Goal: Task Accomplishment & Management: Manage account settings

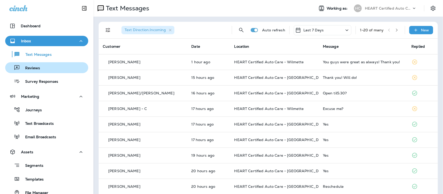
click at [30, 67] on p "Reviews" at bounding box center [30, 68] width 20 height 5
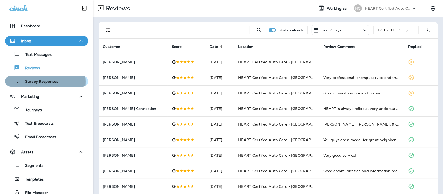
click at [30, 82] on p "Survey Responses" at bounding box center [39, 81] width 38 height 5
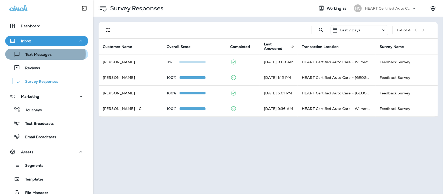
click at [29, 54] on p "Text Messages" at bounding box center [35, 54] width 31 height 5
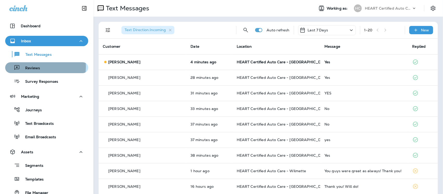
click at [39, 67] on p "Reviews" at bounding box center [30, 68] width 20 height 5
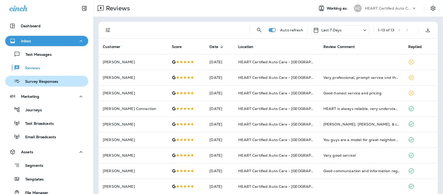
click at [44, 81] on p "Survey Responses" at bounding box center [39, 81] width 38 height 5
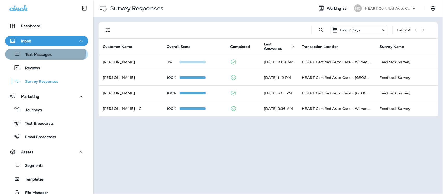
click at [40, 52] on p "Text Messages" at bounding box center [35, 54] width 31 height 5
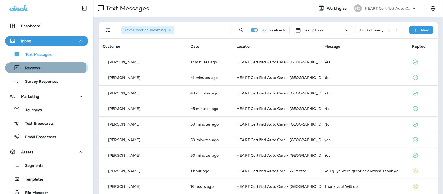
click at [31, 67] on p "Reviews" at bounding box center [30, 68] width 20 height 5
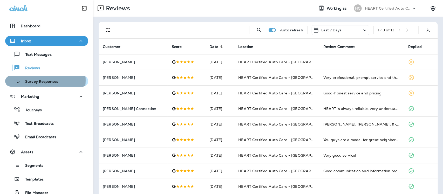
click at [29, 80] on p "Survey Responses" at bounding box center [39, 81] width 38 height 5
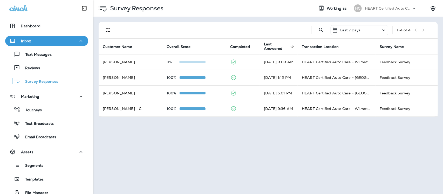
drag, startPoint x: 32, startPoint y: 55, endPoint x: 30, endPoint y: 47, distance: 7.6
click at [32, 55] on p "Text Messages" at bounding box center [35, 54] width 31 height 5
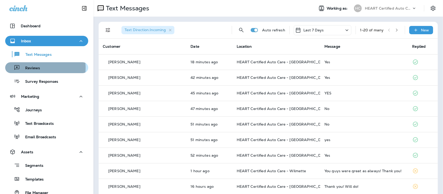
click at [32, 68] on p "Reviews" at bounding box center [30, 68] width 20 height 5
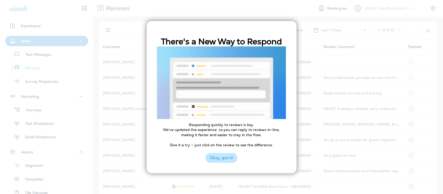
click at [235, 155] on button "Okay, got it!" at bounding box center [221, 158] width 32 height 10
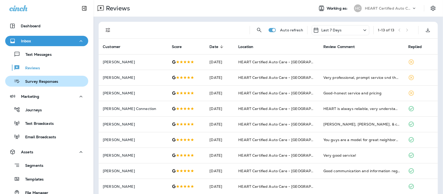
click at [45, 80] on p "Survey Responses" at bounding box center [39, 81] width 38 height 5
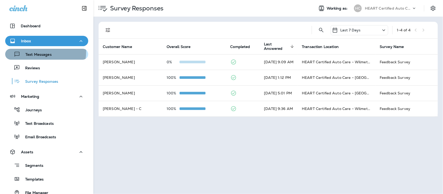
click at [40, 52] on div "Text Messages" at bounding box center [29, 54] width 44 height 8
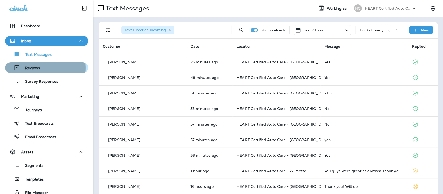
click at [29, 68] on p "Reviews" at bounding box center [30, 68] width 20 height 5
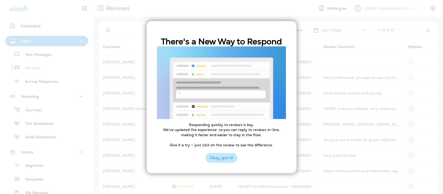
click at [212, 160] on button "Okay, got it!" at bounding box center [221, 158] width 32 height 10
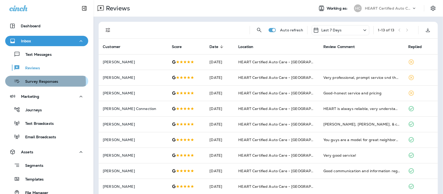
click at [45, 82] on p "Survey Responses" at bounding box center [39, 81] width 38 height 5
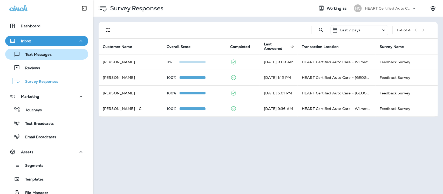
click at [43, 57] on p "Text Messages" at bounding box center [35, 54] width 31 height 5
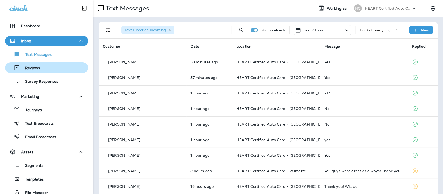
click at [37, 66] on p "Reviews" at bounding box center [30, 68] width 20 height 5
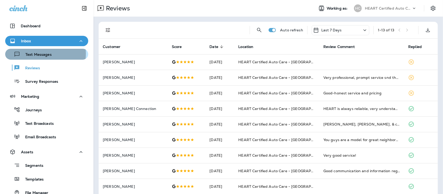
click at [41, 54] on p "Text Messages" at bounding box center [35, 54] width 31 height 5
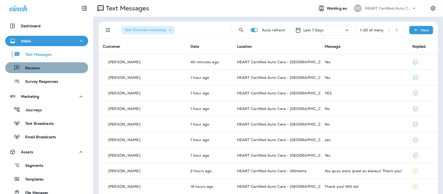
click at [46, 67] on div "Reviews" at bounding box center [46, 68] width 79 height 8
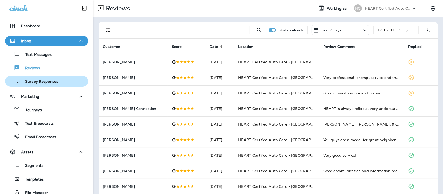
click at [49, 82] on p "Survey Responses" at bounding box center [39, 81] width 38 height 5
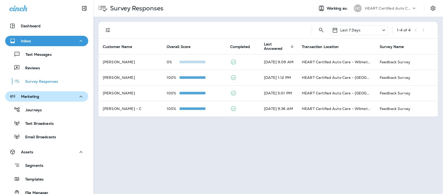
click at [47, 97] on div "Marketing" at bounding box center [46, 96] width 75 height 6
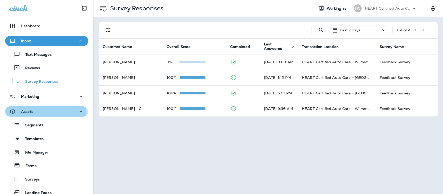
click at [44, 111] on div "Assets" at bounding box center [46, 111] width 75 height 6
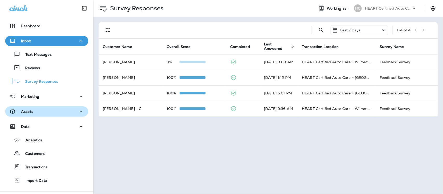
click at [33, 111] on div "Assets" at bounding box center [46, 111] width 75 height 6
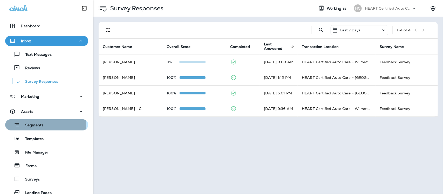
click at [33, 124] on p "Segments" at bounding box center [31, 125] width 23 height 5
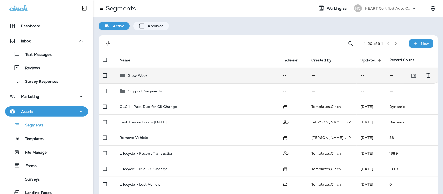
click at [138, 75] on p "Slow Week" at bounding box center [137, 75] width 19 height 4
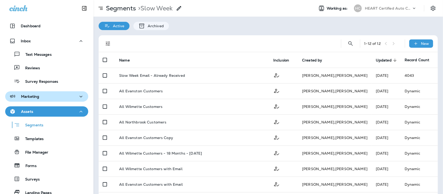
click at [78, 94] on icon "button" at bounding box center [81, 96] width 6 height 6
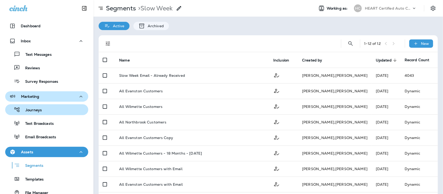
click at [26, 109] on p "Journeys" at bounding box center [31, 110] width 22 height 5
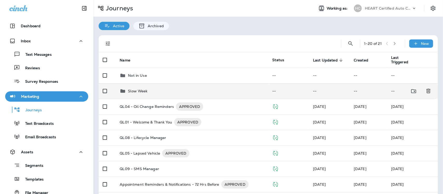
click at [136, 90] on p "Slow Week" at bounding box center [137, 91] width 19 height 4
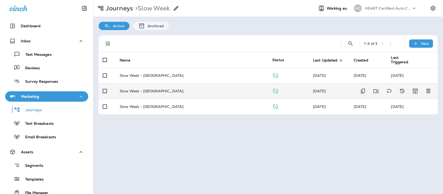
click at [147, 94] on td "Slow Week - [GEOGRAPHIC_DATA]" at bounding box center [191, 91] width 152 height 16
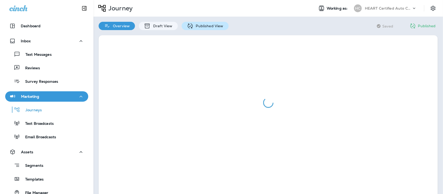
click at [206, 27] on p "Published View" at bounding box center [208, 26] width 30 height 4
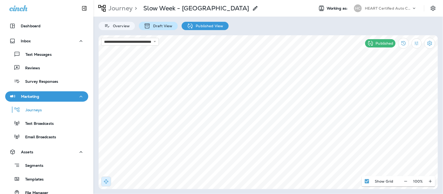
click at [160, 27] on p "Draft View" at bounding box center [161, 26] width 22 height 4
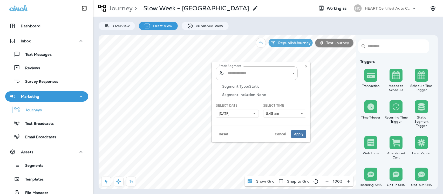
type input "**********"
click at [256, 113] on icon at bounding box center [254, 113] width 3 height 3
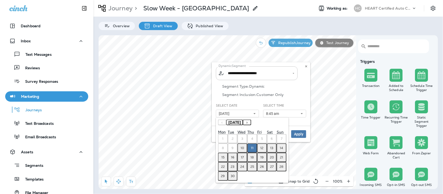
click at [240, 153] on button "17" at bounding box center [242, 157] width 10 height 9
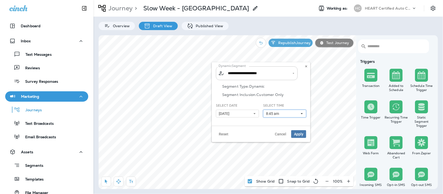
click at [301, 113] on icon at bounding box center [301, 113] width 3 height 3
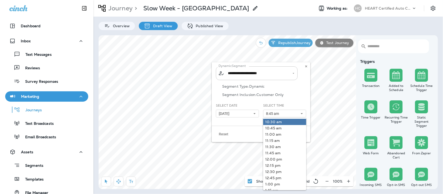
click at [283, 123] on link "10:30 am" at bounding box center [284, 122] width 43 height 6
click at [232, 134] on div "Reset Cancel Apply" at bounding box center [261, 134] width 99 height 16
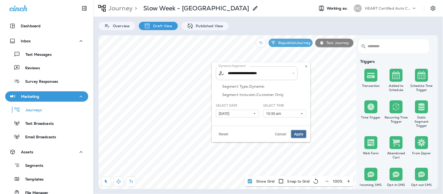
click at [297, 134] on span "Apply" at bounding box center [298, 134] width 9 height 4
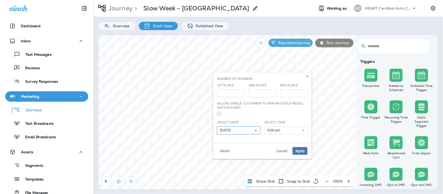
click at [256, 130] on icon at bounding box center [255, 130] width 3 height 3
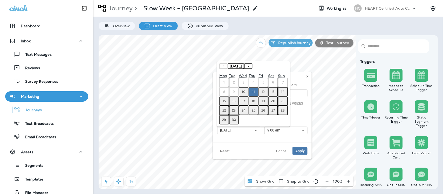
click at [242, 102] on button "17" at bounding box center [244, 100] width 10 height 9
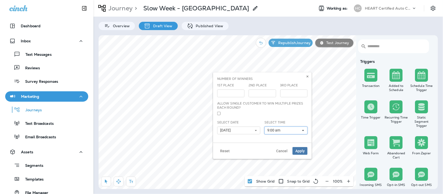
click at [301, 131] on icon at bounding box center [302, 130] width 3 height 3
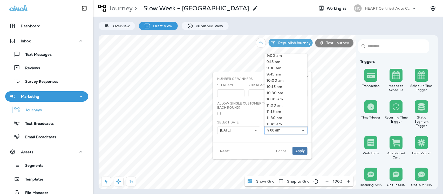
scroll to position [259, 0]
click at [278, 68] on link "10:45 am" at bounding box center [285, 67] width 43 height 6
click at [296, 150] on span "Apply" at bounding box center [299, 151] width 9 height 4
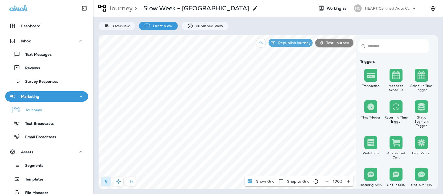
click at [302, 40] on button "Republish Journey" at bounding box center [290, 43] width 44 height 8
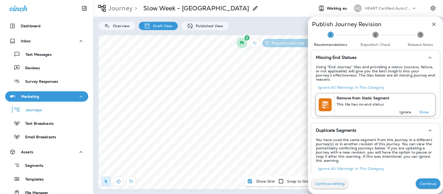
click at [402, 110] on p "Ignore" at bounding box center [405, 112] width 12 height 4
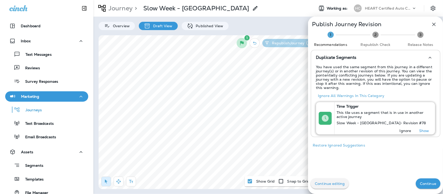
click at [401, 133] on button "Ignore" at bounding box center [405, 130] width 17 height 7
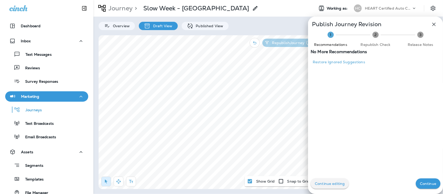
click at [432, 184] on button "Continue" at bounding box center [427, 183] width 25 height 10
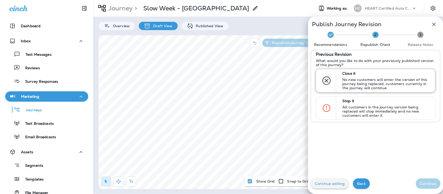
click at [352, 79] on p "No new customers will enter the version of this journey being replaced, custome…" at bounding box center [386, 84] width 88 height 12
click at [426, 188] on button "Continue" at bounding box center [427, 183] width 25 height 10
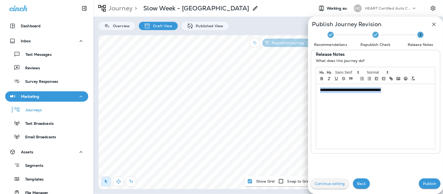
drag, startPoint x: 395, startPoint y: 91, endPoint x: 291, endPoint y: 99, distance: 104.5
click at [291, 99] on div "**********" at bounding box center [221, 97] width 443 height 194
click at [418, 186] on button "Publish" at bounding box center [429, 183] width 22 height 10
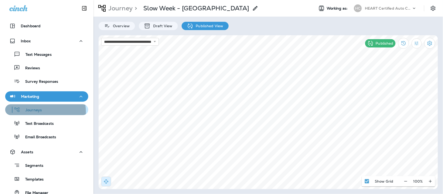
click at [32, 112] on p "Journeys" at bounding box center [31, 110] width 22 height 5
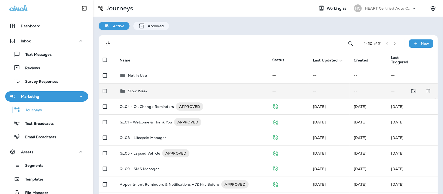
click at [135, 89] on p "Slow Week" at bounding box center [137, 91] width 19 height 4
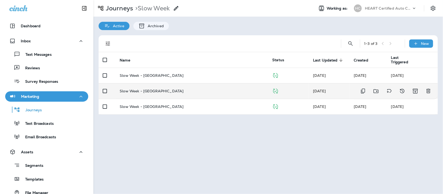
click at [146, 89] on p "Slow Week - [GEOGRAPHIC_DATA]" at bounding box center [152, 91] width 64 height 4
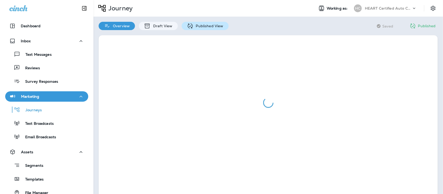
click at [207, 24] on p "Published View" at bounding box center [208, 26] width 30 height 4
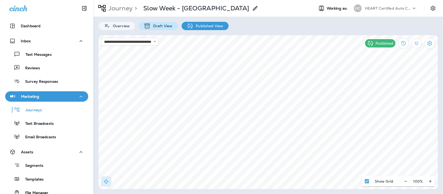
click at [157, 26] on p "Draft View" at bounding box center [161, 26] width 22 height 4
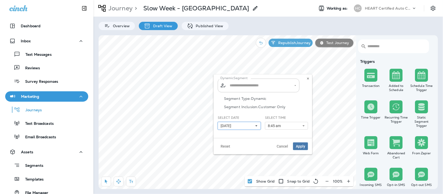
type input "**********"
click at [257, 126] on use at bounding box center [256, 125] width 2 height 1
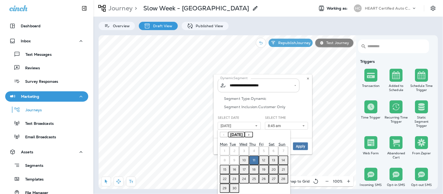
click at [244, 169] on abbr "17" at bounding box center [244, 169] width 3 height 4
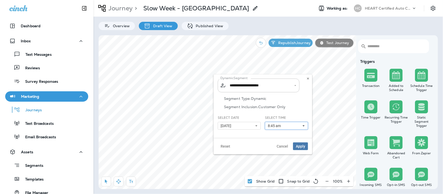
click at [305, 125] on button "8:45 am" at bounding box center [286, 126] width 43 height 8
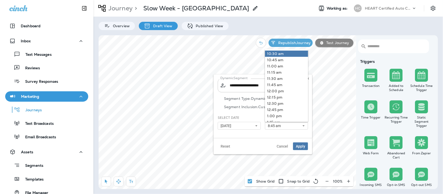
click at [284, 54] on link "10:30 am" at bounding box center [286, 54] width 43 height 6
click at [303, 145] on span "Apply" at bounding box center [300, 146] width 9 height 4
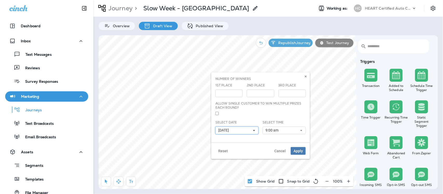
click at [253, 129] on button "[DATE]" at bounding box center [236, 131] width 43 height 8
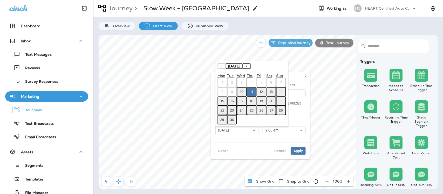
click at [240, 101] on abbr "17" at bounding box center [241, 101] width 3 height 4
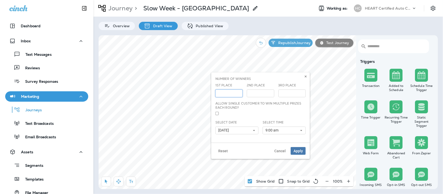
click at [237, 95] on input "***" at bounding box center [228, 93] width 27 height 8
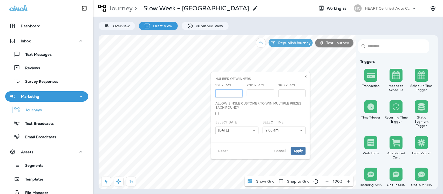
click at [237, 95] on input "***" at bounding box center [228, 93] width 27 height 8
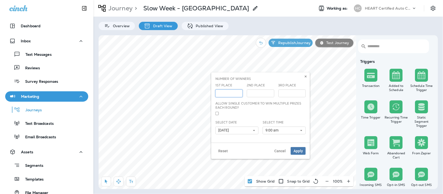
click at [237, 95] on input "***" at bounding box center [228, 93] width 27 height 8
type input "***"
click at [237, 95] on input "***" at bounding box center [228, 93] width 27 height 8
click at [300, 129] on icon at bounding box center [300, 130] width 3 height 3
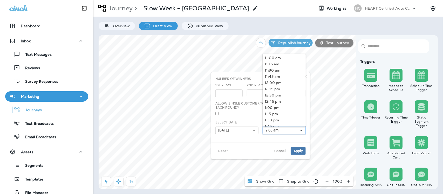
scroll to position [259, 0]
click at [275, 68] on link "10:45 am" at bounding box center [283, 67] width 43 height 6
click at [296, 148] on button "Apply" at bounding box center [297, 151] width 15 height 8
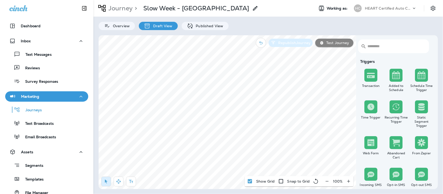
click at [293, 45] on button "Republish Journey" at bounding box center [290, 43] width 44 height 8
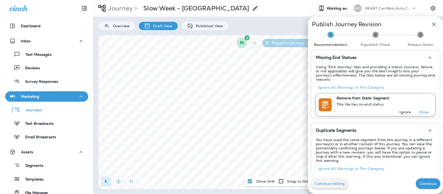
click at [403, 110] on p "Ignore" at bounding box center [405, 112] width 12 height 4
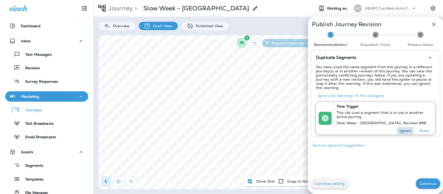
click at [399, 131] on p "Ignore" at bounding box center [405, 131] width 12 height 4
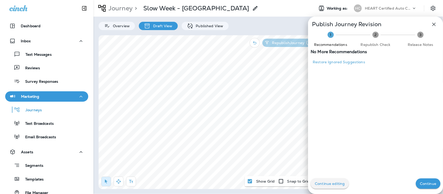
click at [420, 184] on p "Continue" at bounding box center [427, 183] width 16 height 4
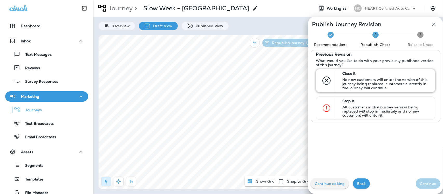
click at [355, 74] on p "Close it" at bounding box center [386, 73] width 88 height 4
click at [422, 185] on p "Continue" at bounding box center [427, 183] width 16 height 4
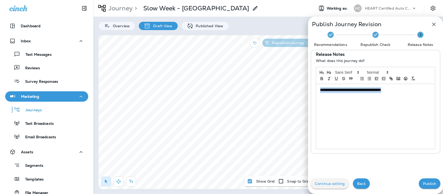
drag, startPoint x: 395, startPoint y: 90, endPoint x: 288, endPoint y: 97, distance: 106.6
click at [289, 96] on div "**********" at bounding box center [221, 97] width 443 height 194
click at [423, 182] on p "Publish" at bounding box center [429, 183] width 13 height 4
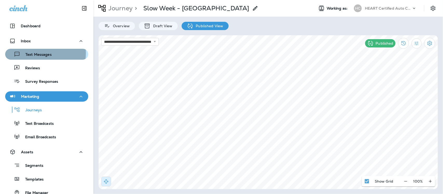
click at [40, 53] on p "Text Messages" at bounding box center [35, 54] width 31 height 5
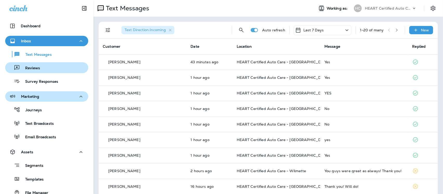
click at [33, 66] on p "Reviews" at bounding box center [30, 68] width 20 height 5
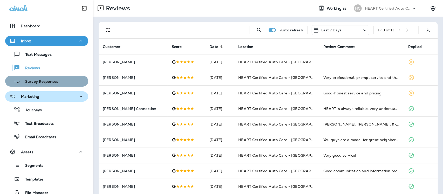
click at [47, 82] on p "Survey Responses" at bounding box center [39, 81] width 38 height 5
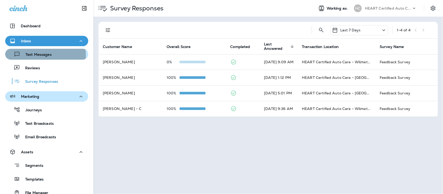
click at [45, 55] on p "Text Messages" at bounding box center [35, 54] width 31 height 5
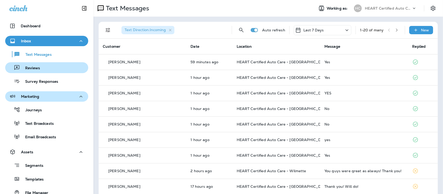
click at [38, 68] on p "Reviews" at bounding box center [30, 68] width 20 height 5
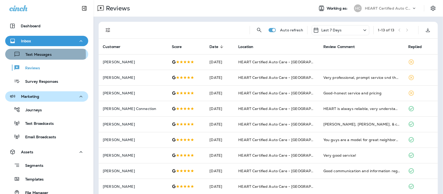
click at [39, 55] on p "Text Messages" at bounding box center [35, 54] width 31 height 5
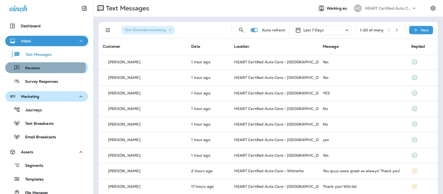
click at [29, 66] on p "Reviews" at bounding box center [30, 68] width 20 height 5
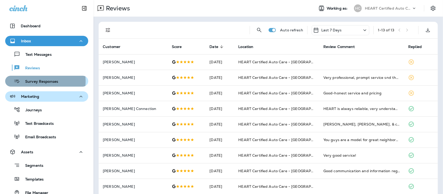
click at [33, 81] on p "Survey Responses" at bounding box center [39, 81] width 38 height 5
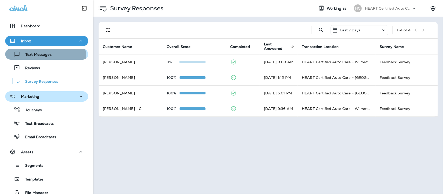
click at [37, 56] on p "Text Messages" at bounding box center [35, 54] width 31 height 5
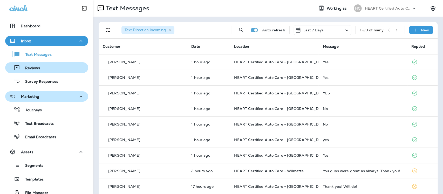
click at [32, 66] on p "Reviews" at bounding box center [30, 68] width 20 height 5
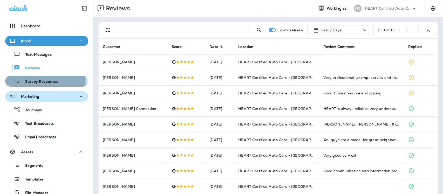
click at [37, 81] on p "Survey Responses" at bounding box center [39, 81] width 38 height 5
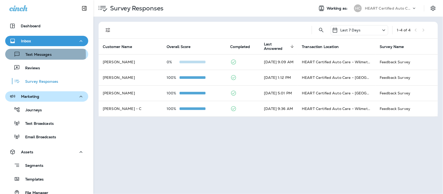
click at [38, 55] on p "Text Messages" at bounding box center [35, 54] width 31 height 5
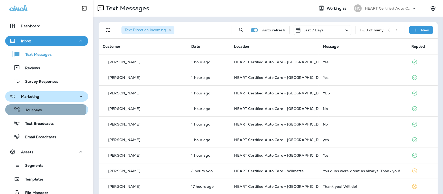
click at [33, 111] on p "Journeys" at bounding box center [31, 110] width 22 height 5
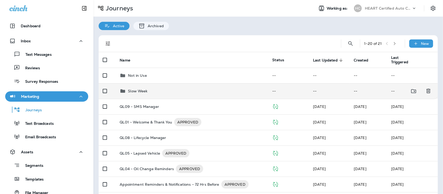
click at [135, 89] on p "Slow Week" at bounding box center [137, 91] width 19 height 4
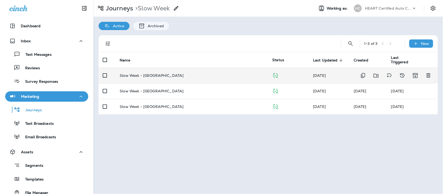
click at [151, 76] on p "Slow Week - [GEOGRAPHIC_DATA]" at bounding box center [152, 75] width 64 height 4
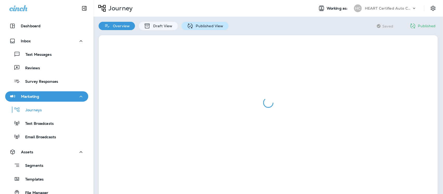
click at [209, 24] on p "Published View" at bounding box center [208, 26] width 30 height 4
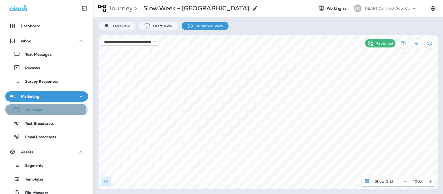
click at [33, 112] on p "Journeys" at bounding box center [31, 110] width 22 height 5
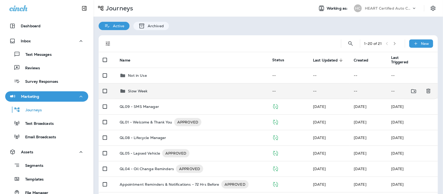
click at [130, 90] on p "Slow Week" at bounding box center [137, 91] width 19 height 4
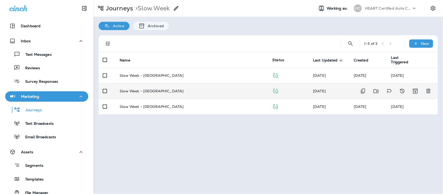
click at [145, 89] on p "Slow Week - [GEOGRAPHIC_DATA]" at bounding box center [152, 91] width 64 height 4
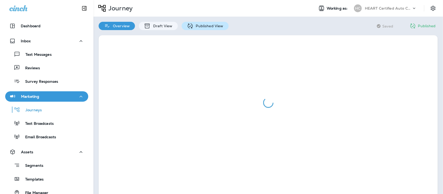
click at [204, 26] on p "Published View" at bounding box center [208, 26] width 30 height 4
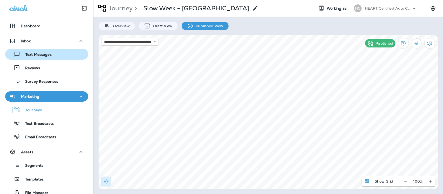
click at [41, 52] on p "Text Messages" at bounding box center [35, 54] width 31 height 5
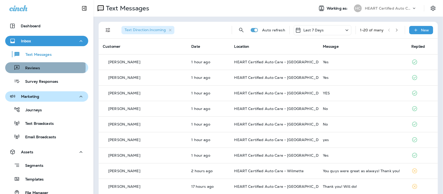
click at [32, 68] on p "Reviews" at bounding box center [30, 68] width 20 height 5
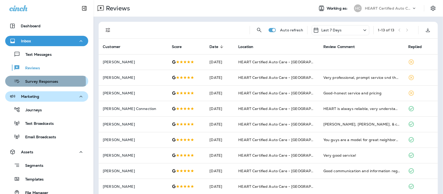
click at [38, 82] on p "Survey Responses" at bounding box center [39, 81] width 38 height 5
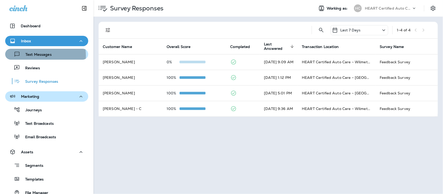
click at [34, 56] on p "Text Messages" at bounding box center [35, 54] width 31 height 5
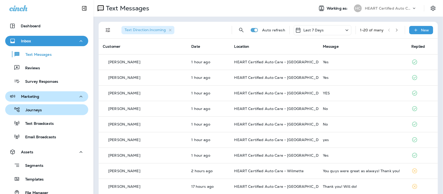
click at [26, 109] on p "Journeys" at bounding box center [31, 110] width 22 height 5
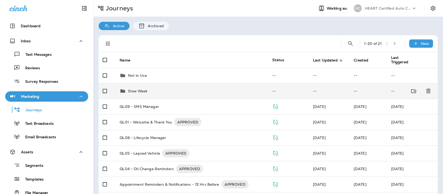
click at [147, 89] on div "Slow Week" at bounding box center [192, 91] width 144 height 6
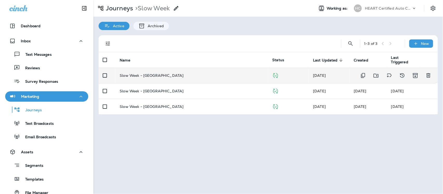
click at [153, 76] on p "Slow Week - [GEOGRAPHIC_DATA]" at bounding box center [152, 75] width 64 height 4
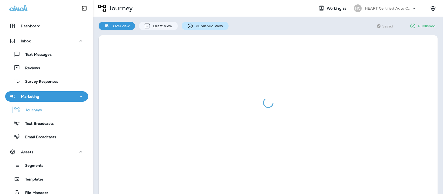
click at [200, 22] on div "Published View" at bounding box center [204, 26] width 47 height 8
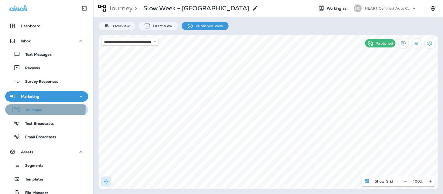
drag, startPoint x: 35, startPoint y: 109, endPoint x: 38, endPoint y: 108, distance: 3.5
click at [36, 109] on p "Journeys" at bounding box center [31, 110] width 22 height 5
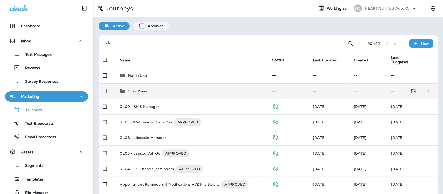
click at [137, 92] on p "Slow Week" at bounding box center [137, 91] width 19 height 4
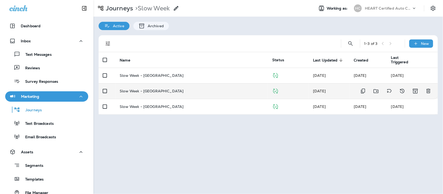
click at [134, 90] on p "Slow Week - [GEOGRAPHIC_DATA]" at bounding box center [152, 91] width 64 height 4
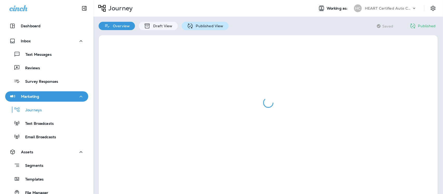
click at [205, 25] on p "Published View" at bounding box center [208, 26] width 30 height 4
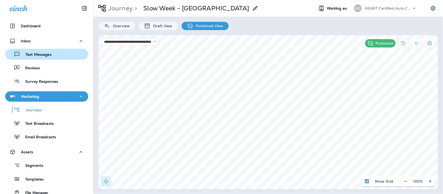
click at [33, 53] on p "Text Messages" at bounding box center [35, 54] width 31 height 5
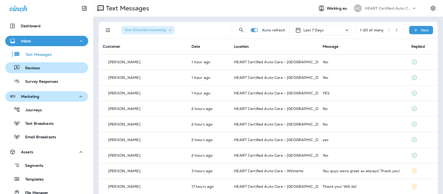
click at [37, 66] on p "Reviews" at bounding box center [30, 68] width 20 height 5
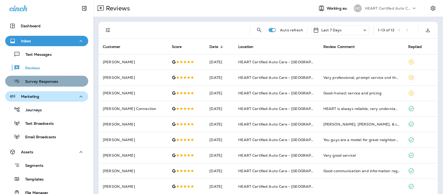
click at [47, 83] on p "Survey Responses" at bounding box center [39, 81] width 38 height 5
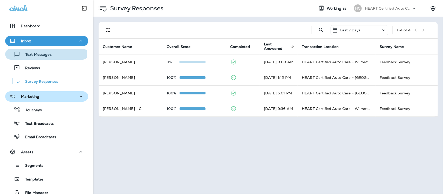
drag, startPoint x: 46, startPoint y: 53, endPoint x: 56, endPoint y: 12, distance: 42.4
click at [46, 53] on p "Text Messages" at bounding box center [35, 54] width 31 height 5
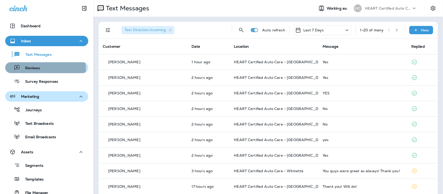
click at [23, 69] on p "Reviews" at bounding box center [30, 68] width 20 height 5
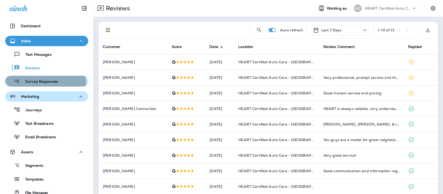
click at [34, 84] on p "Survey Responses" at bounding box center [39, 81] width 38 height 5
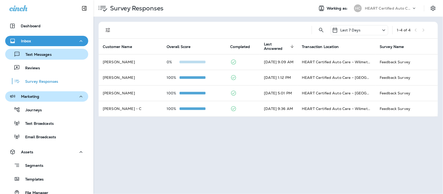
click at [43, 52] on div "Text Messages" at bounding box center [29, 54] width 44 height 8
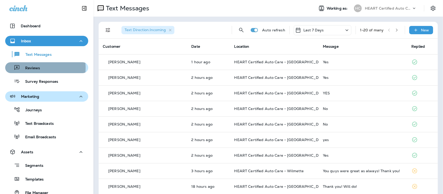
click at [30, 68] on p "Reviews" at bounding box center [30, 68] width 20 height 5
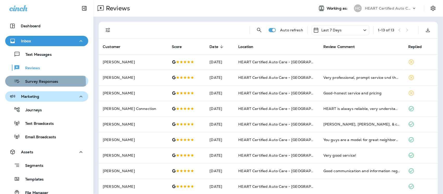
click at [38, 83] on p "Survey Responses" at bounding box center [39, 81] width 38 height 5
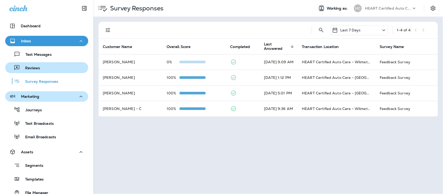
click at [32, 66] on p "Reviews" at bounding box center [30, 68] width 20 height 5
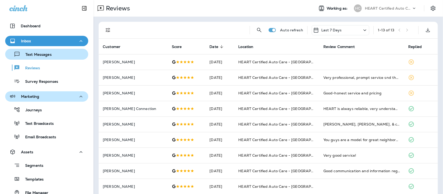
click at [47, 56] on p "Text Messages" at bounding box center [35, 54] width 31 height 5
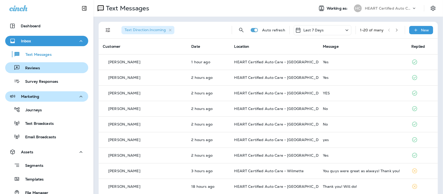
click at [39, 67] on div "Reviews" at bounding box center [46, 68] width 79 height 8
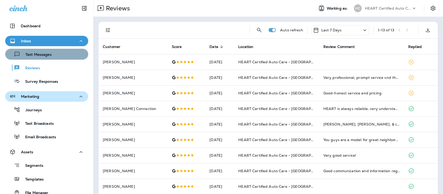
click at [47, 55] on p "Text Messages" at bounding box center [35, 54] width 31 height 5
